Goal: Task Accomplishment & Management: Use online tool/utility

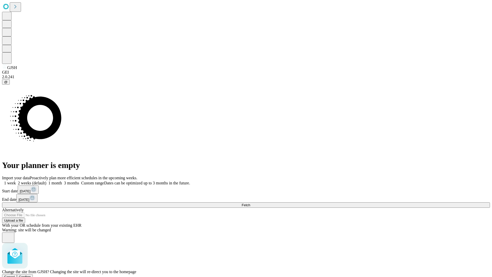
click at [31, 275] on span "Confirm" at bounding box center [25, 277] width 12 height 4
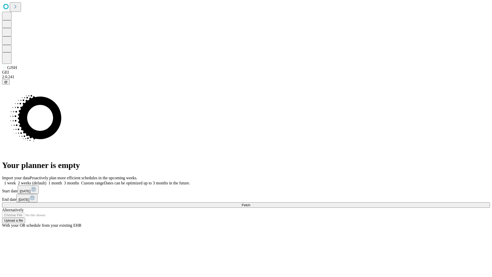
click at [46, 181] on label "2 weeks (default)" at bounding box center [31, 183] width 30 height 4
click at [250, 203] on span "Fetch" at bounding box center [246, 205] width 8 height 4
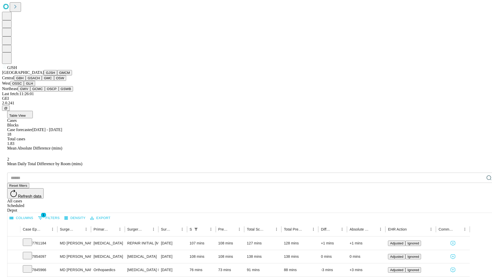
click at [57, 75] on button "GMCM" at bounding box center [64, 72] width 15 height 5
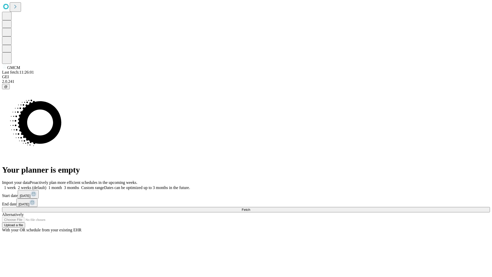
click at [46, 185] on label "2 weeks (default)" at bounding box center [31, 187] width 30 height 4
click at [250, 208] on span "Fetch" at bounding box center [246, 210] width 8 height 4
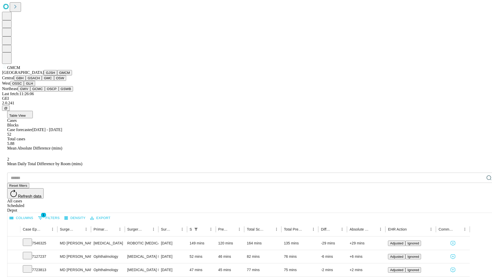
click at [26, 81] on button "GBH" at bounding box center [20, 77] width 12 height 5
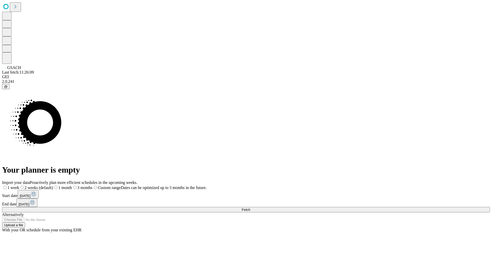
click at [53, 185] on label "2 weeks (default)" at bounding box center [36, 187] width 34 height 4
click at [250, 208] on span "Fetch" at bounding box center [246, 210] width 8 height 4
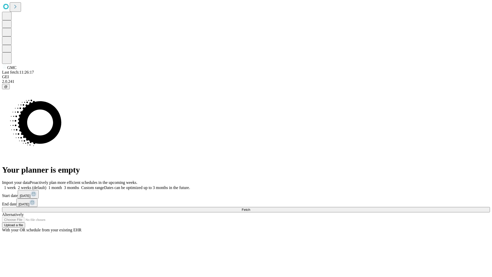
click at [46, 185] on label "2 weeks (default)" at bounding box center [31, 187] width 30 height 4
click at [250, 208] on span "Fetch" at bounding box center [246, 210] width 8 height 4
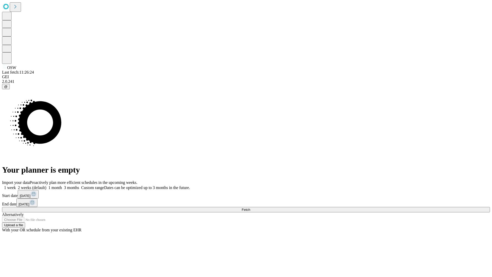
click at [46, 185] on label "2 weeks (default)" at bounding box center [31, 187] width 30 height 4
click at [250, 208] on span "Fetch" at bounding box center [246, 210] width 8 height 4
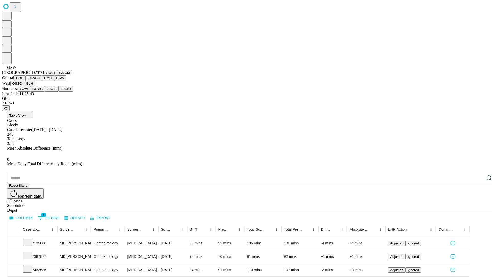
click at [24, 86] on button "OSSC" at bounding box center [17, 83] width 14 height 5
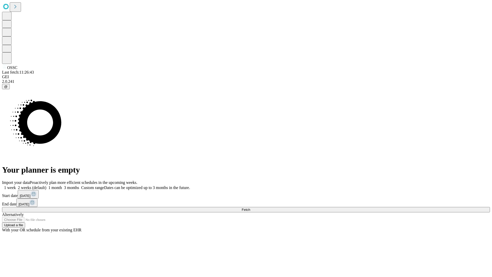
click at [46, 185] on label "2 weeks (default)" at bounding box center [31, 187] width 30 height 4
click at [250, 208] on span "Fetch" at bounding box center [246, 210] width 8 height 4
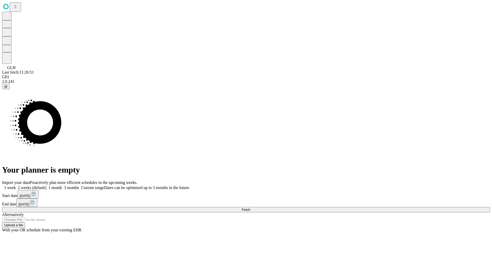
click at [46, 185] on label "2 weeks (default)" at bounding box center [31, 187] width 30 height 4
click at [250, 208] on span "Fetch" at bounding box center [246, 210] width 8 height 4
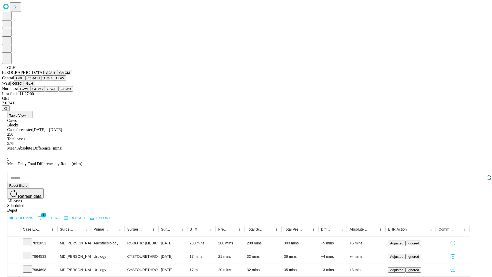
click at [30, 91] on button "GWV" at bounding box center [24, 88] width 12 height 5
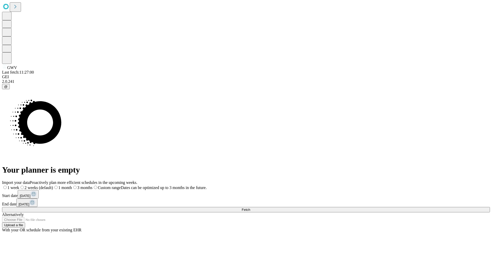
click at [53, 185] on label "2 weeks (default)" at bounding box center [36, 187] width 34 height 4
click at [250, 208] on span "Fetch" at bounding box center [246, 210] width 8 height 4
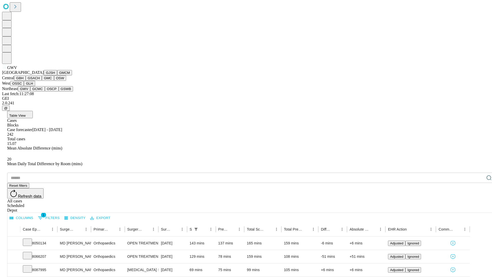
click at [40, 91] on button "GCMC" at bounding box center [37, 88] width 15 height 5
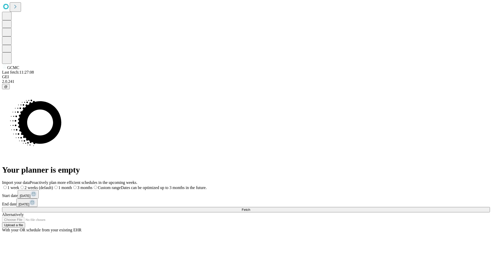
click at [53, 185] on label "2 weeks (default)" at bounding box center [36, 187] width 34 height 4
click at [250, 208] on span "Fetch" at bounding box center [246, 210] width 8 height 4
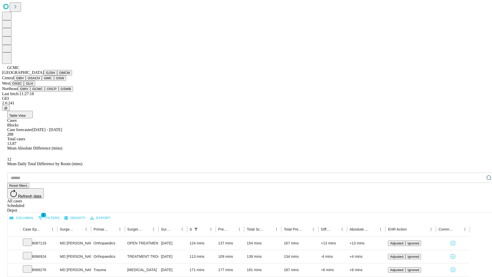
click at [45, 91] on button "OSCP" at bounding box center [52, 88] width 14 height 5
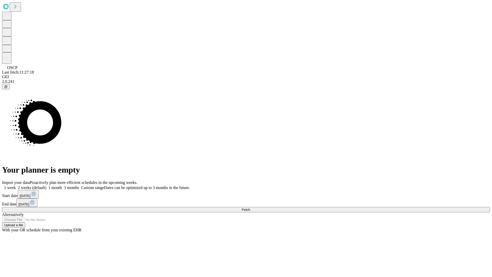
click at [46, 185] on label "2 weeks (default)" at bounding box center [31, 187] width 30 height 4
click at [250, 208] on span "Fetch" at bounding box center [246, 210] width 8 height 4
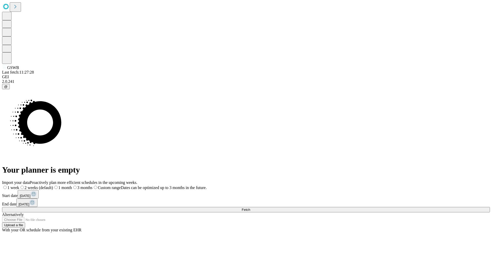
click at [53, 185] on label "2 weeks (default)" at bounding box center [36, 187] width 34 height 4
click at [250, 208] on span "Fetch" at bounding box center [246, 210] width 8 height 4
